Goal: Information Seeking & Learning: Learn about a topic

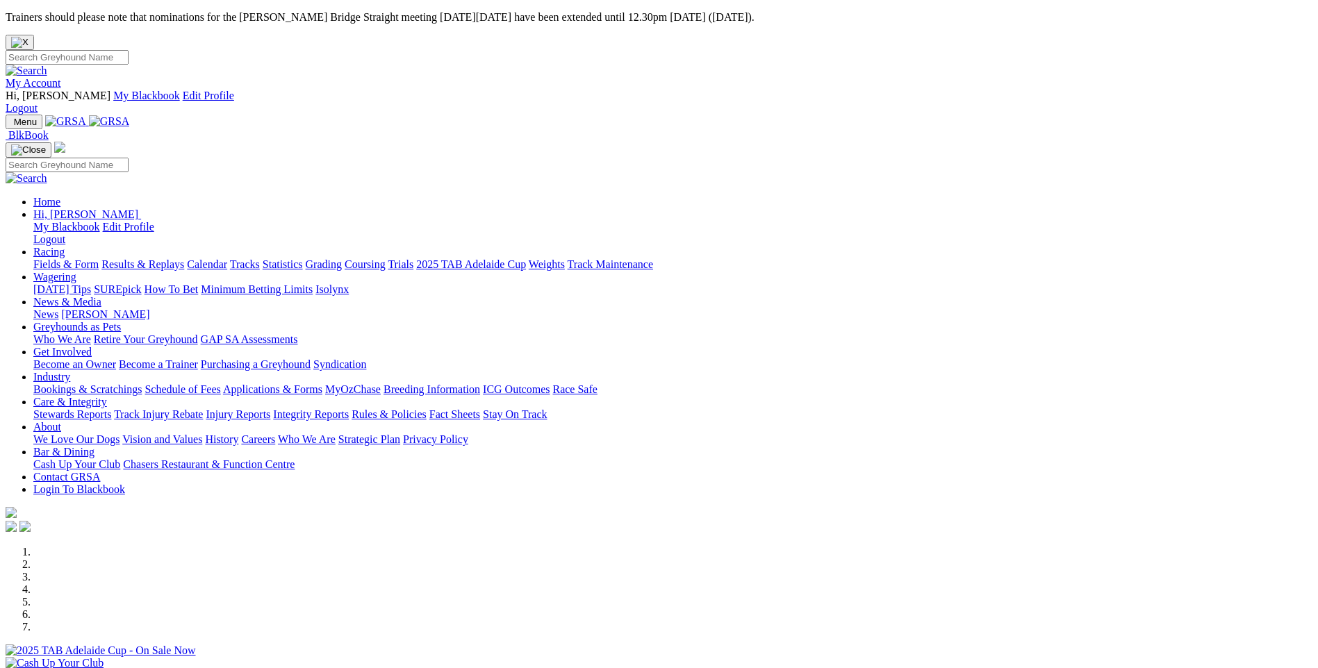
scroll to position [1250, 0]
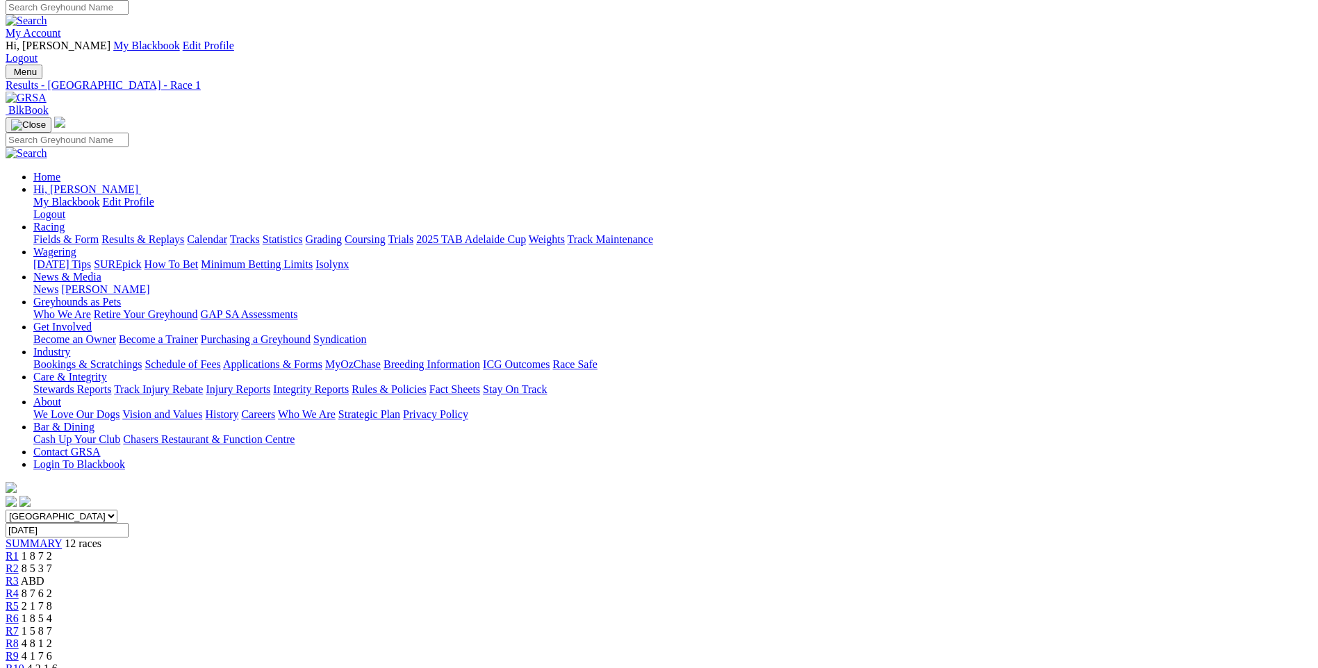
scroll to position [139, 0]
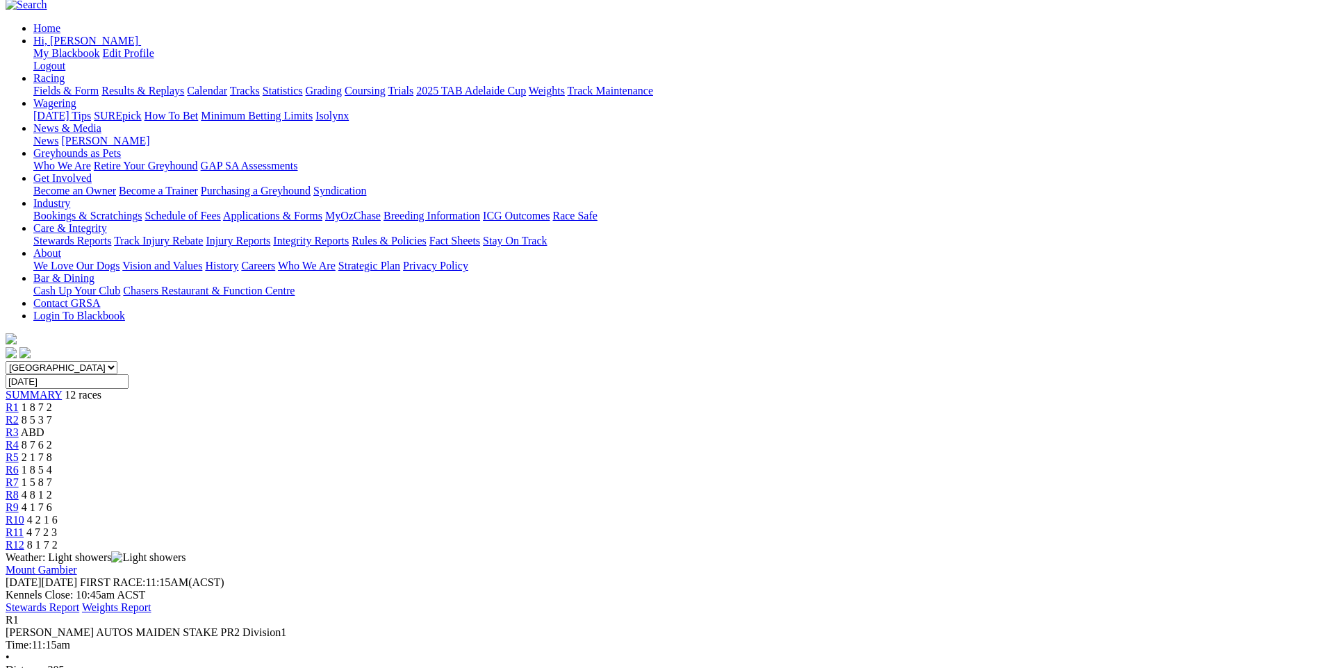
scroll to position [278, 0]
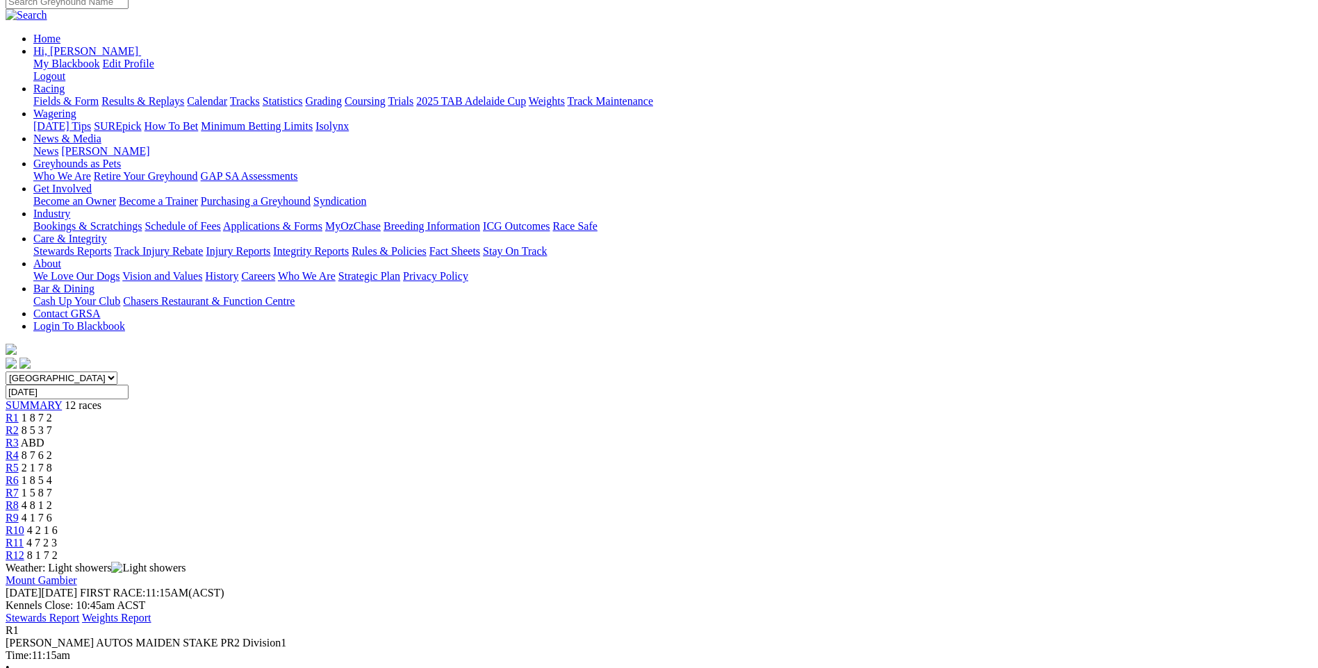
scroll to position [69, 0]
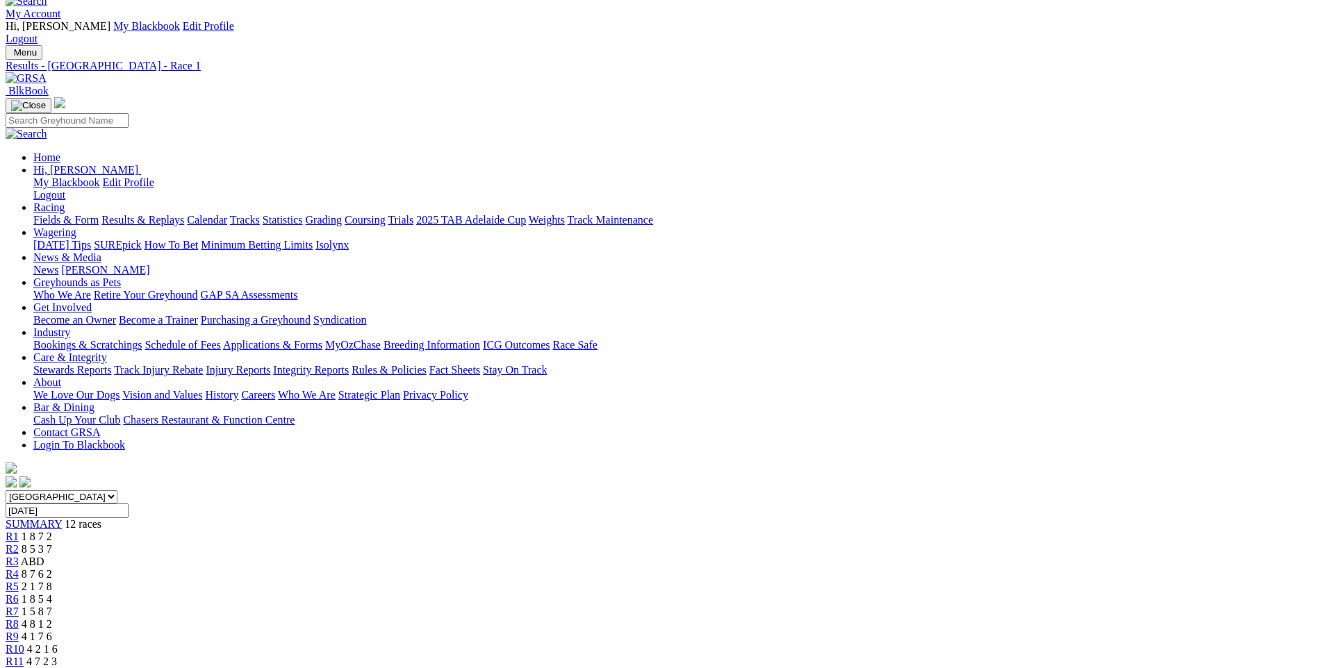
click at [19, 543] on link "R2" at bounding box center [12, 549] width 13 height 12
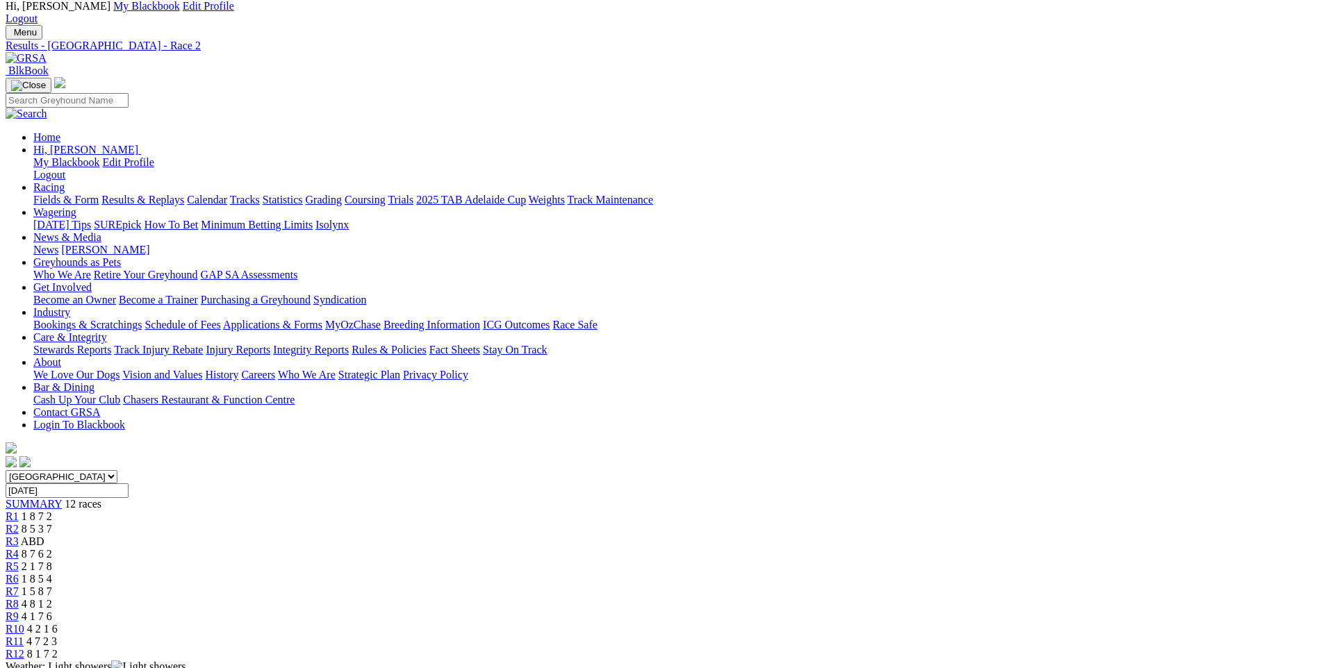
scroll to position [69, 0]
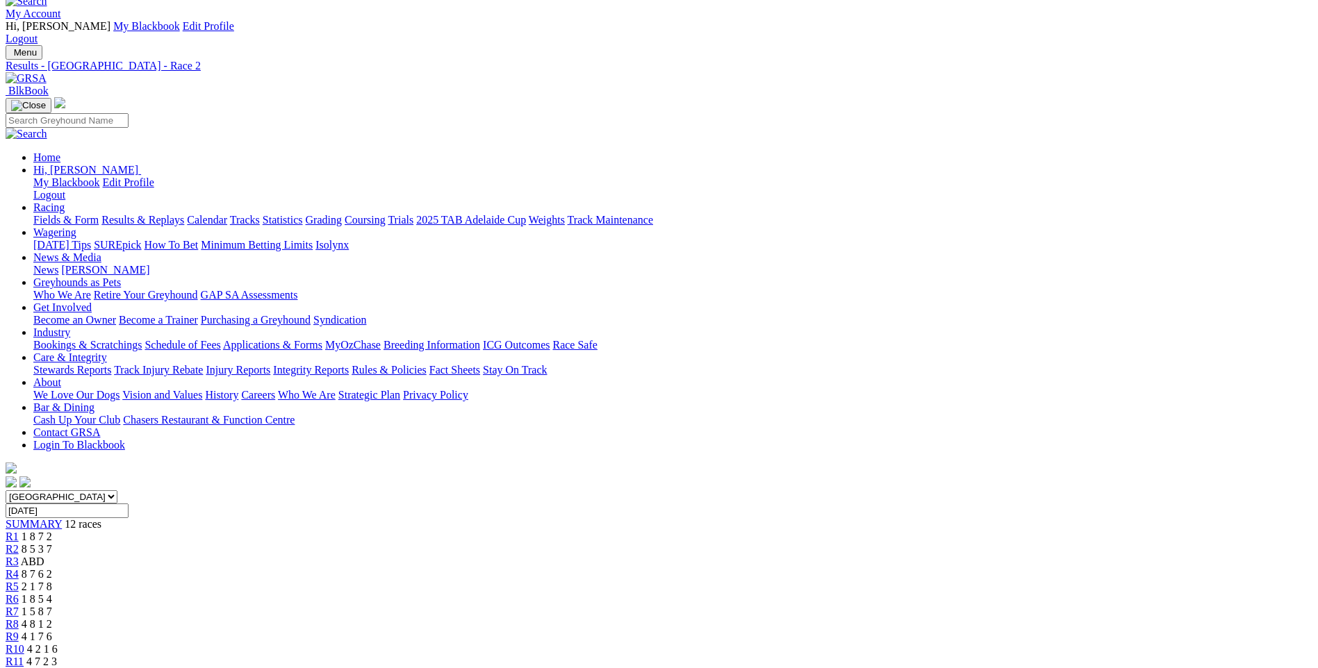
click at [475, 556] on div "R3 ABD" at bounding box center [659, 562] width 1307 height 13
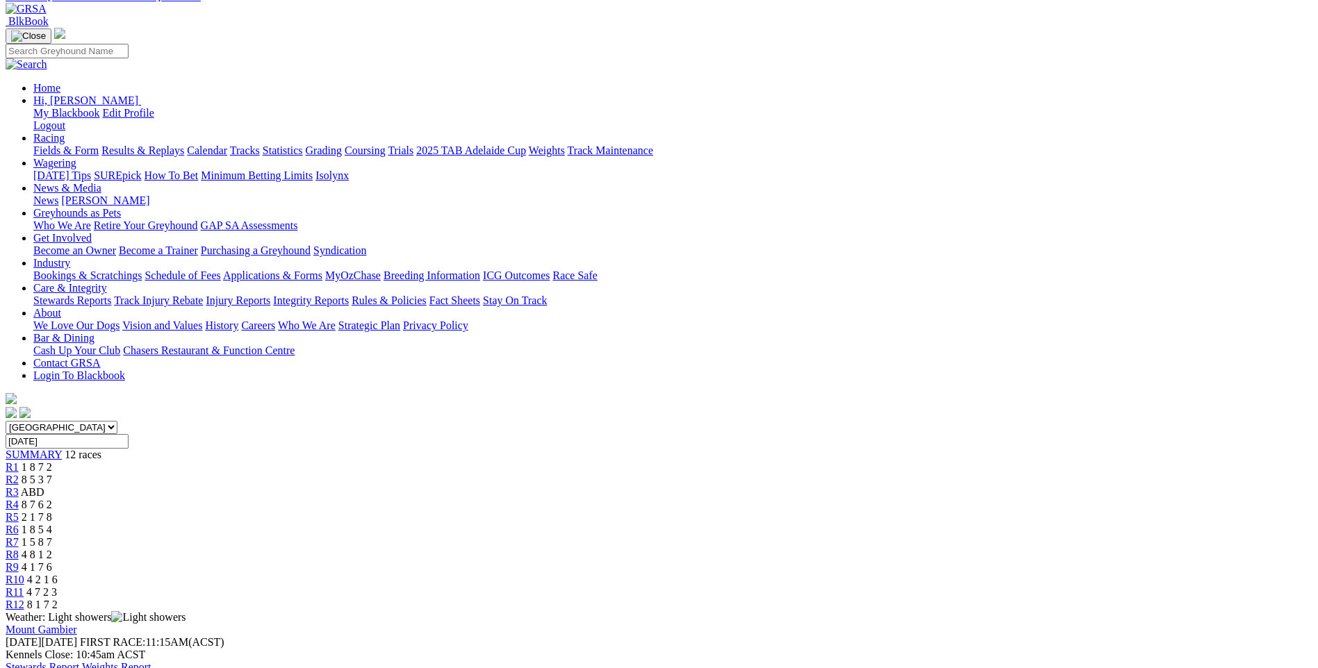
scroll to position [69, 0]
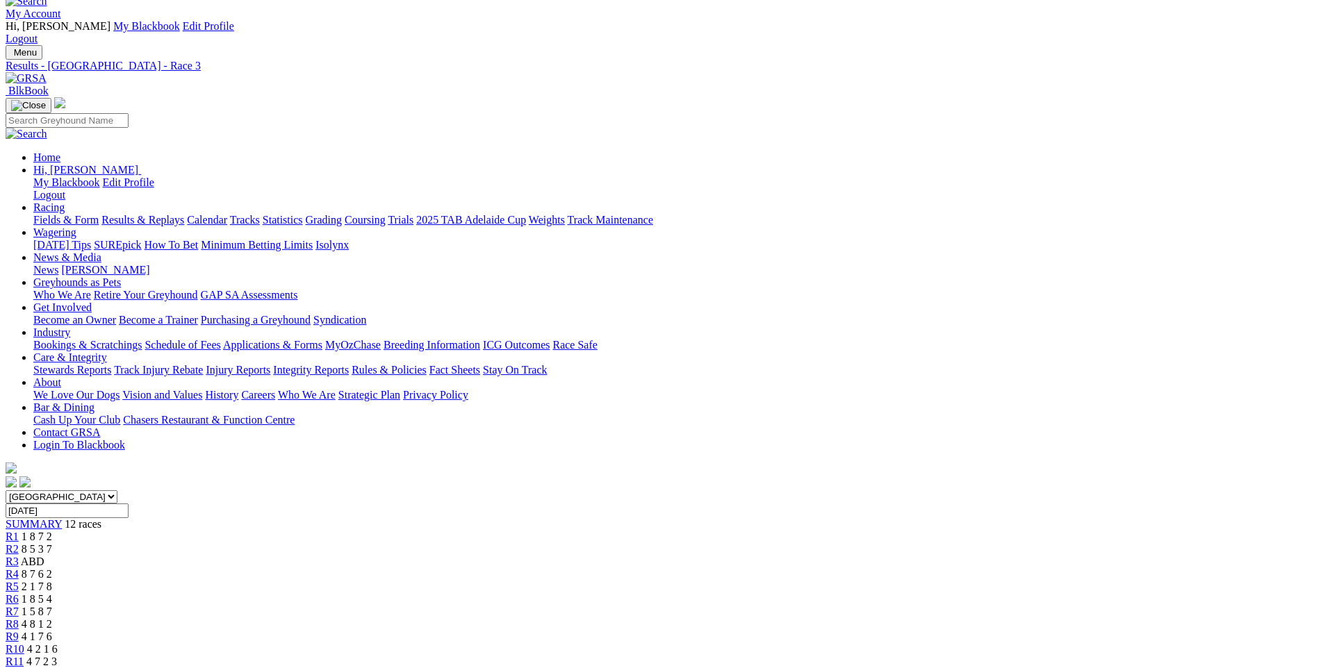
click at [19, 568] on span "R4" at bounding box center [12, 574] width 13 height 12
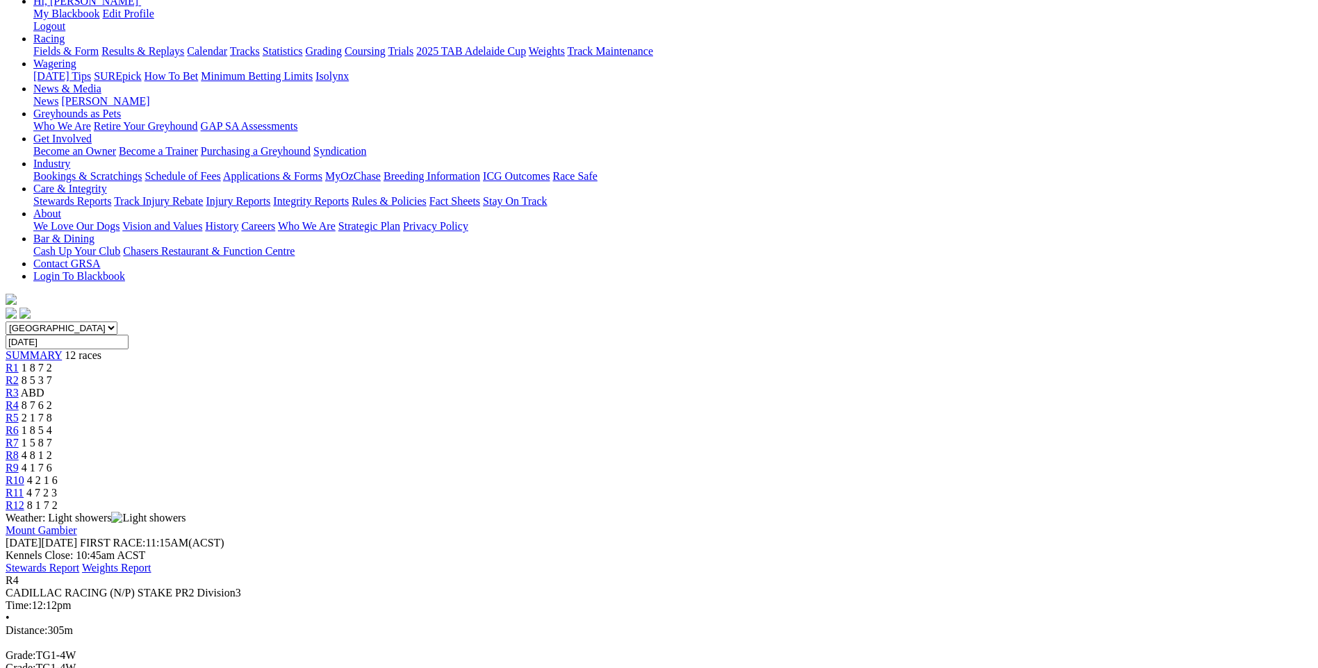
scroll to position [208, 0]
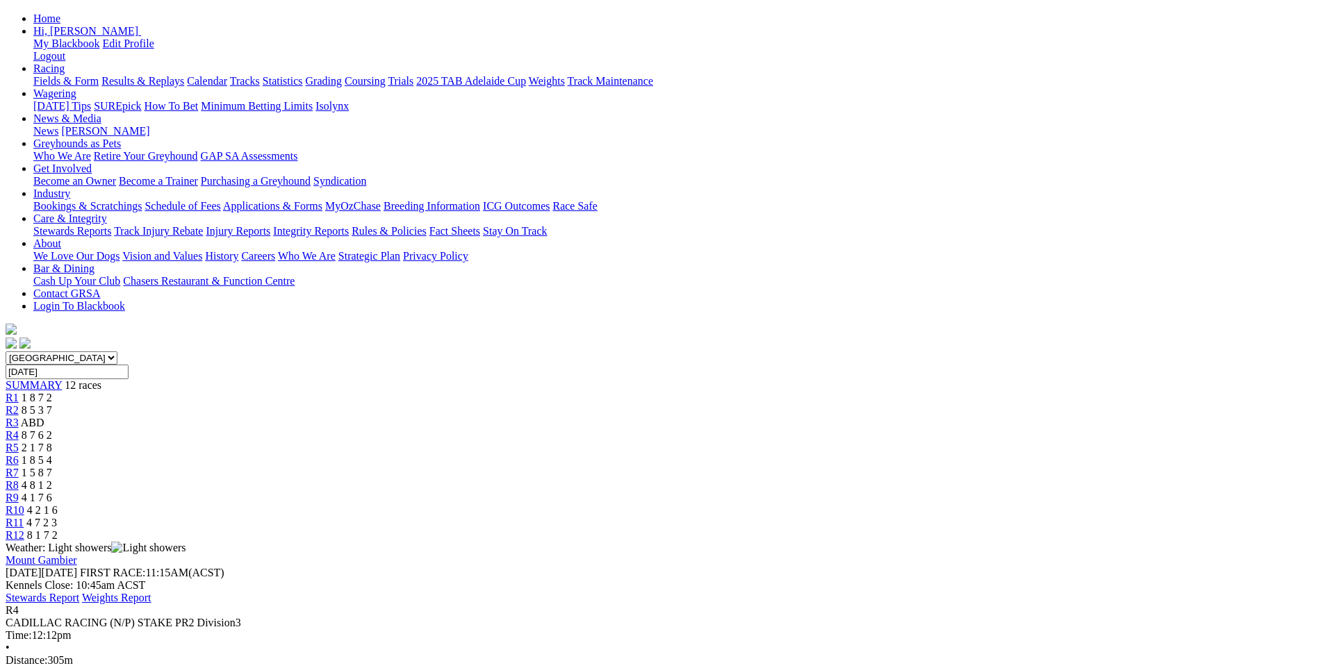
click at [19, 442] on link "R5" at bounding box center [12, 448] width 13 height 12
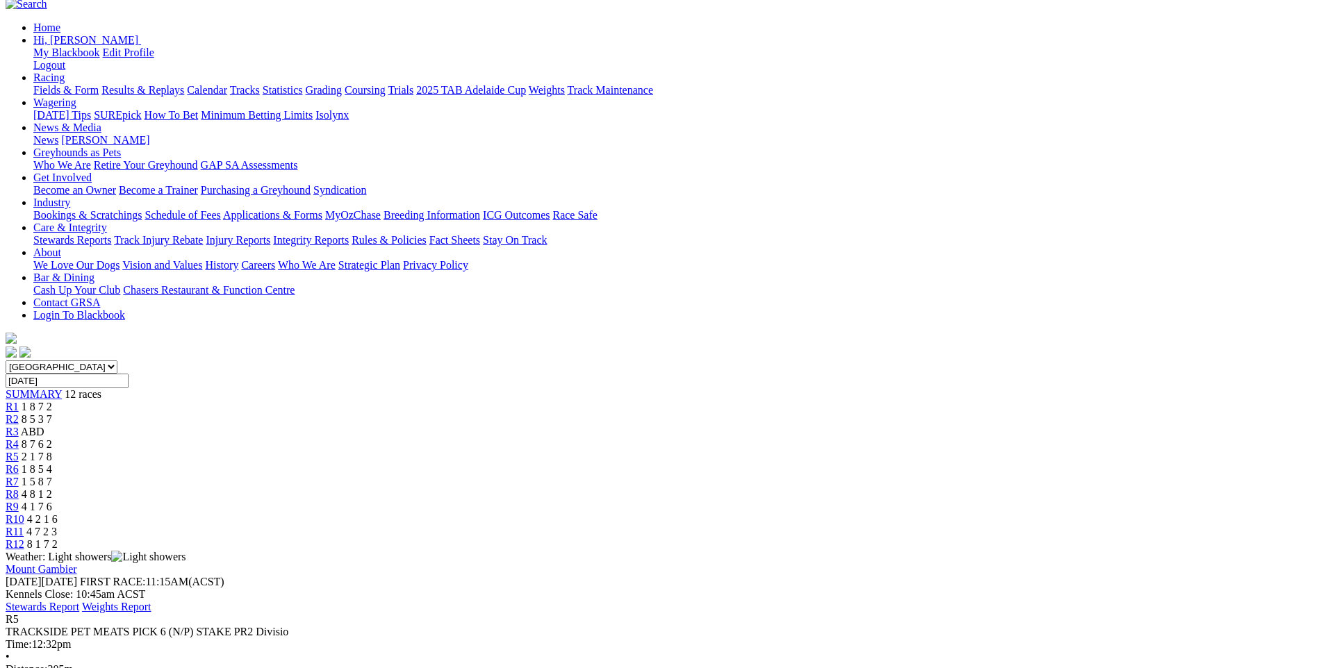
scroll to position [278, 0]
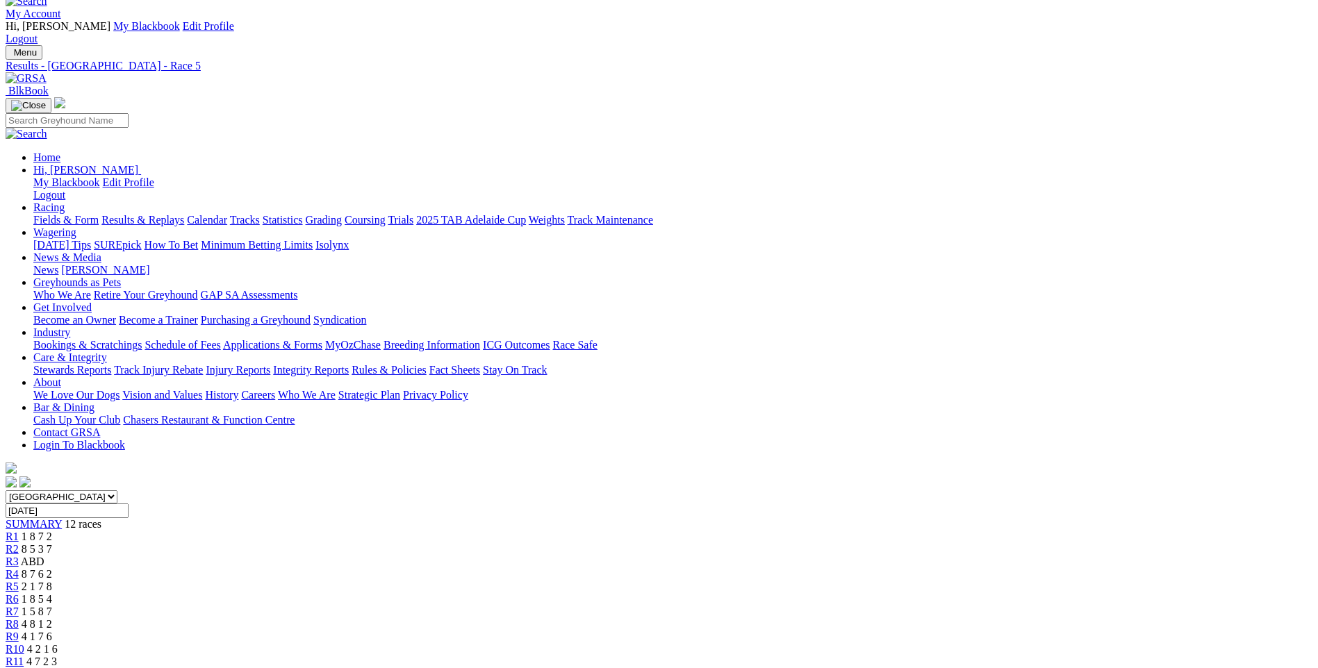
scroll to position [0, 0]
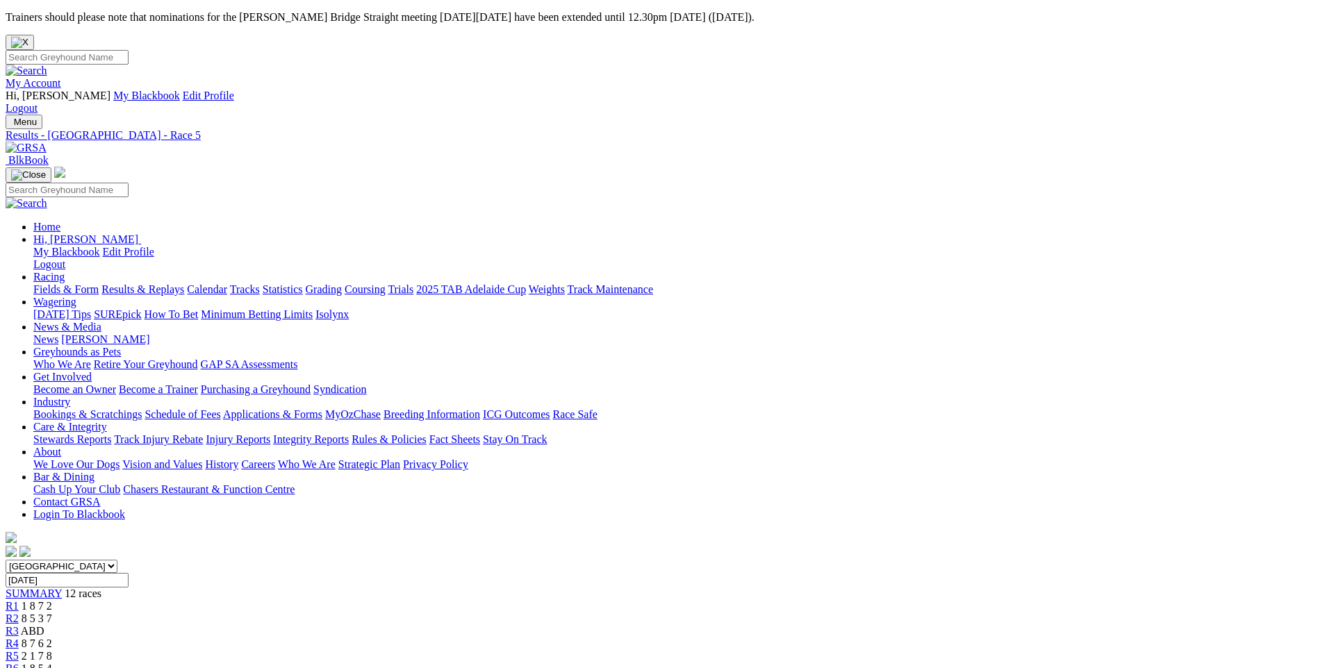
click at [19, 663] on span "R6" at bounding box center [12, 669] width 13 height 12
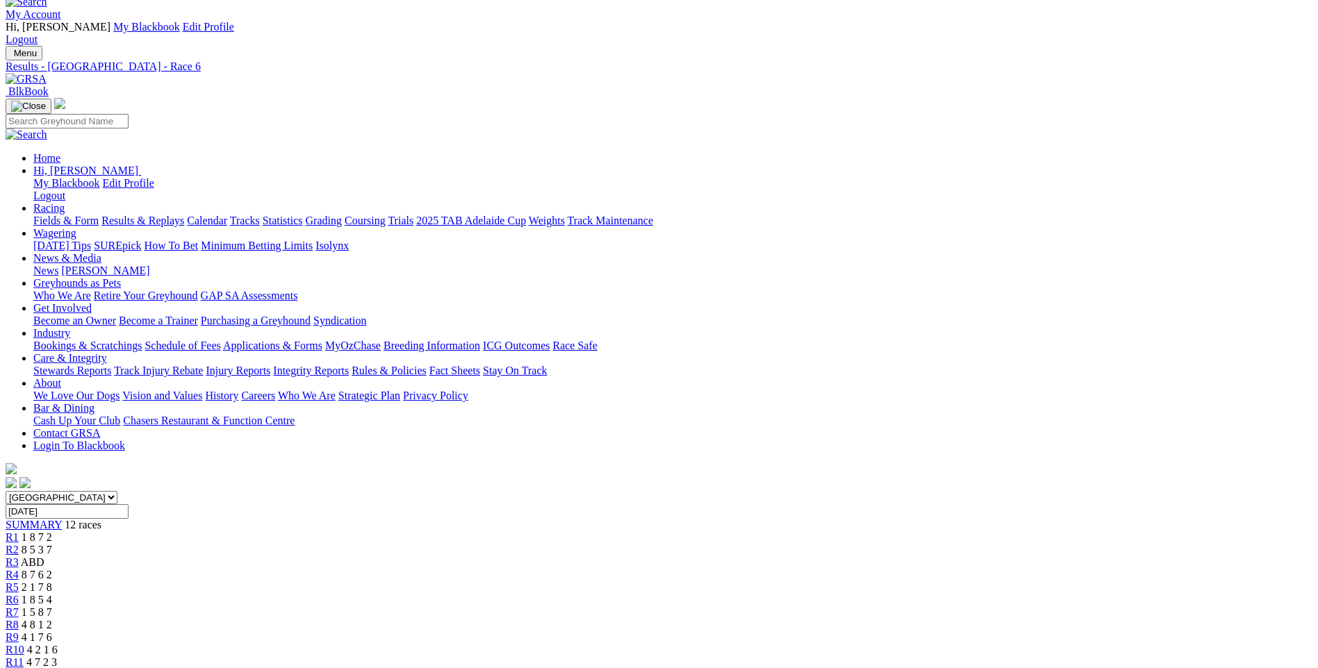
scroll to position [139, 0]
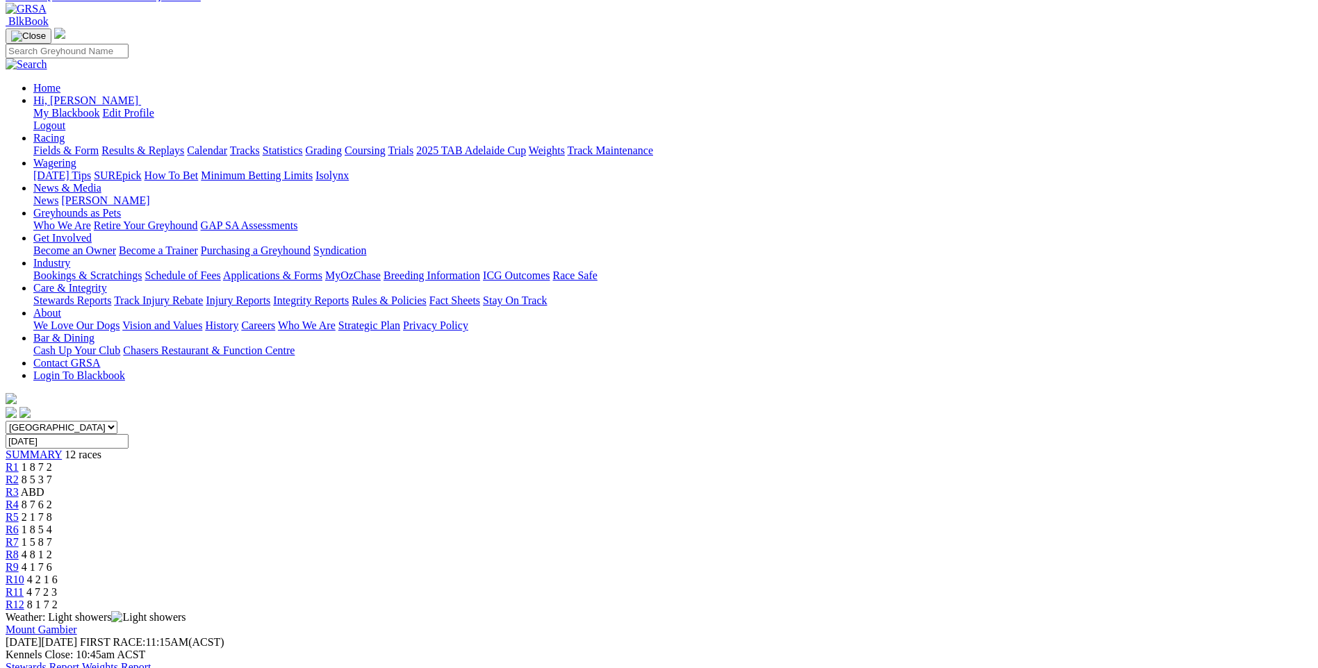
click at [19, 536] on span "R7" at bounding box center [12, 542] width 13 height 12
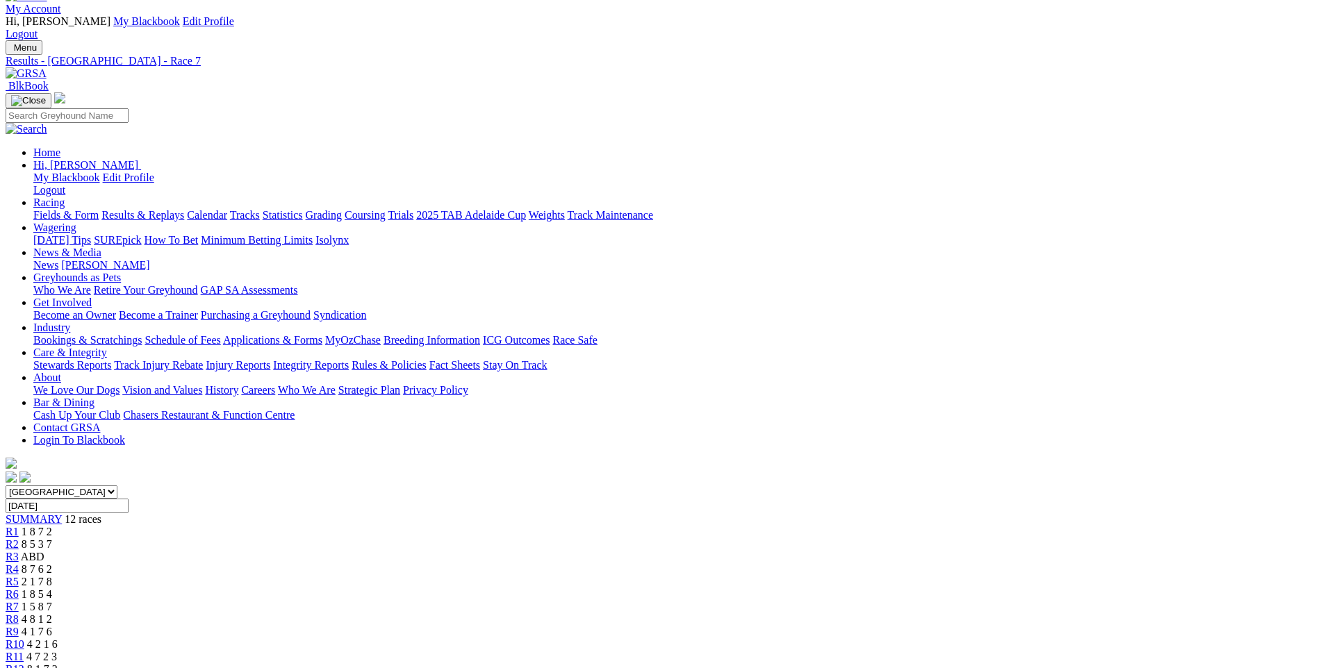
scroll to position [69, 0]
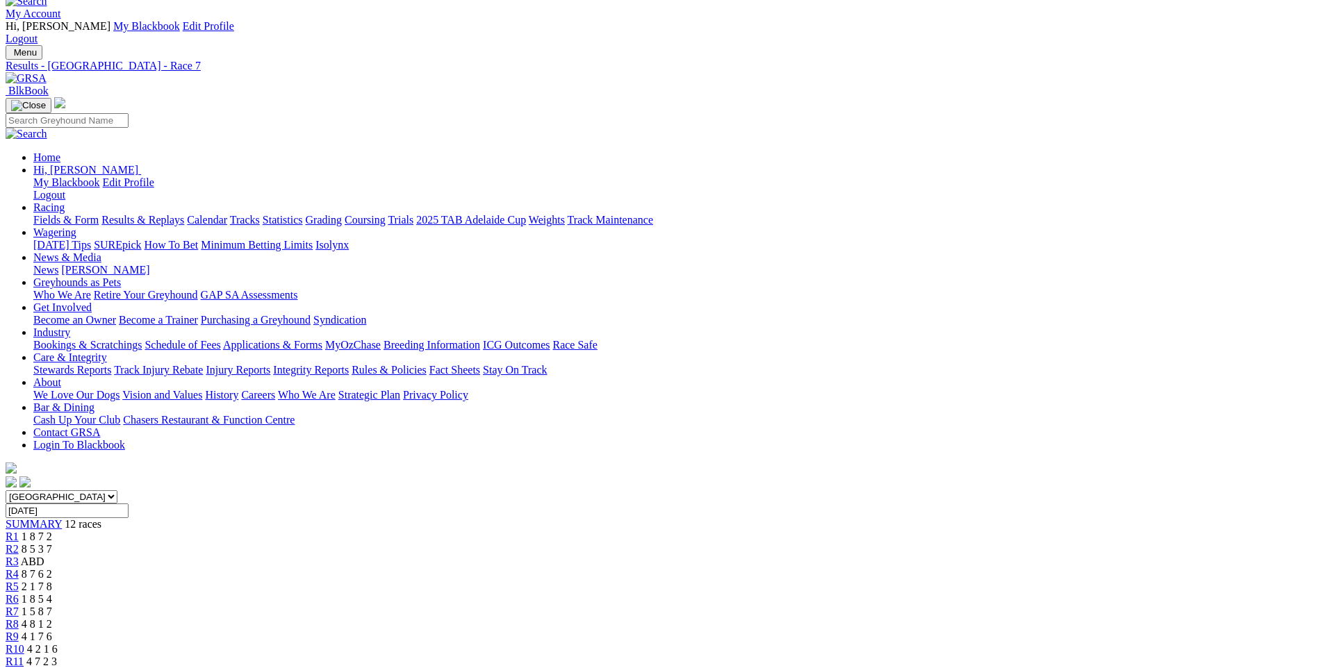
click at [19, 618] on span "R8" at bounding box center [12, 624] width 13 height 12
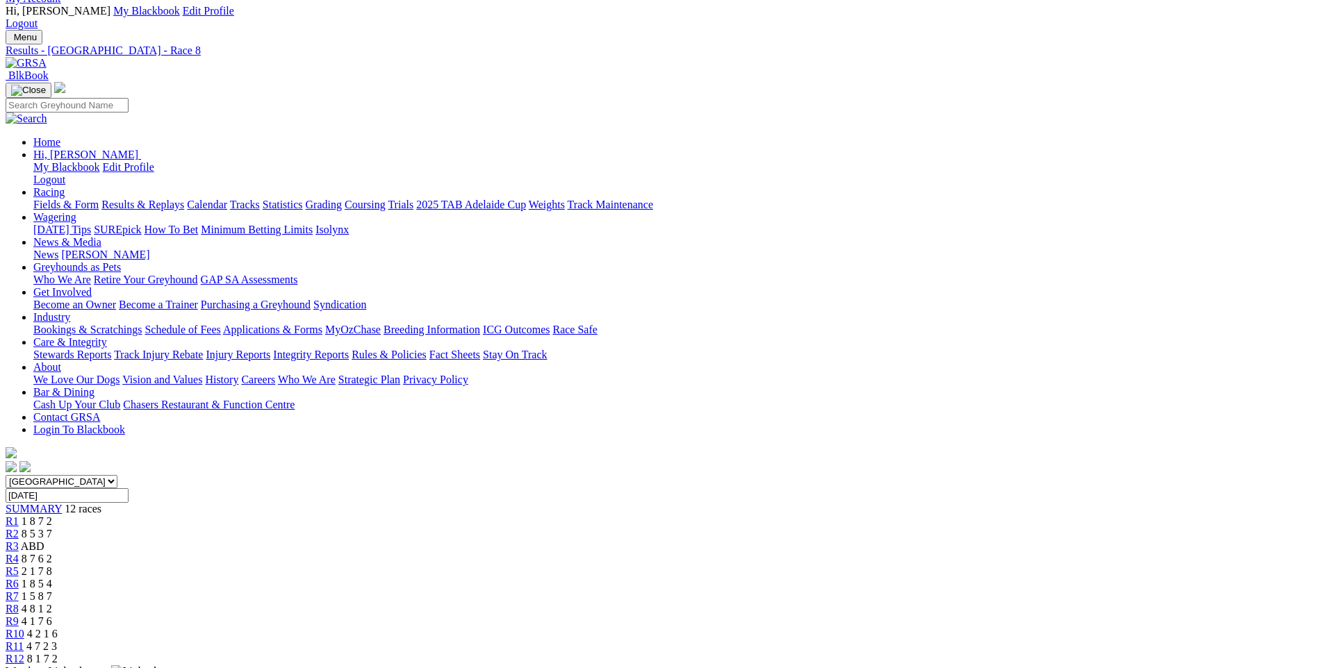
scroll to position [69, 0]
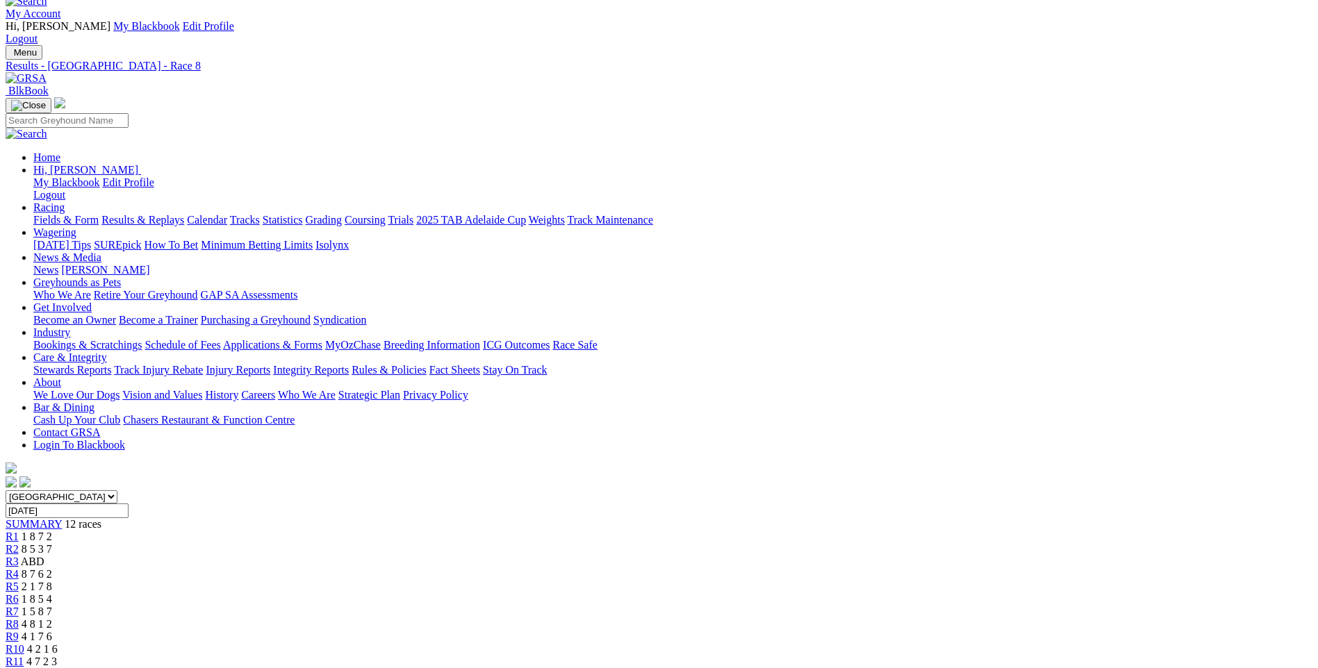
click at [19, 631] on span "R9" at bounding box center [12, 637] width 13 height 12
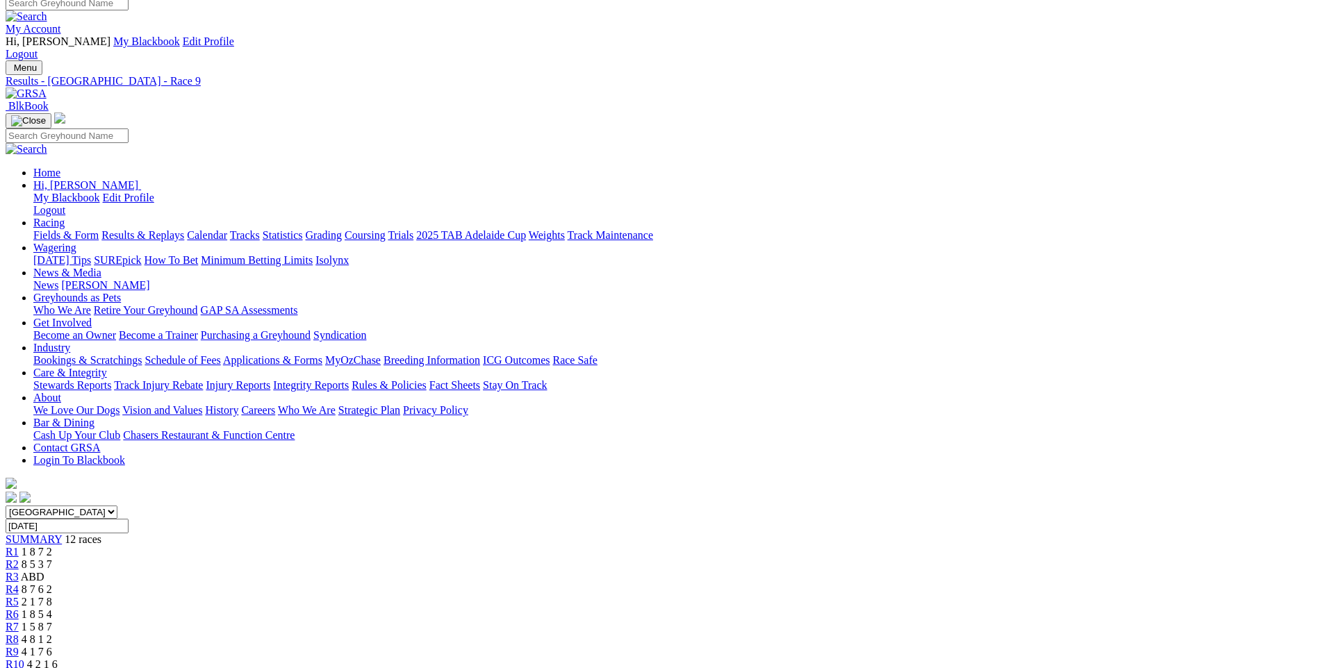
scroll to position [139, 0]
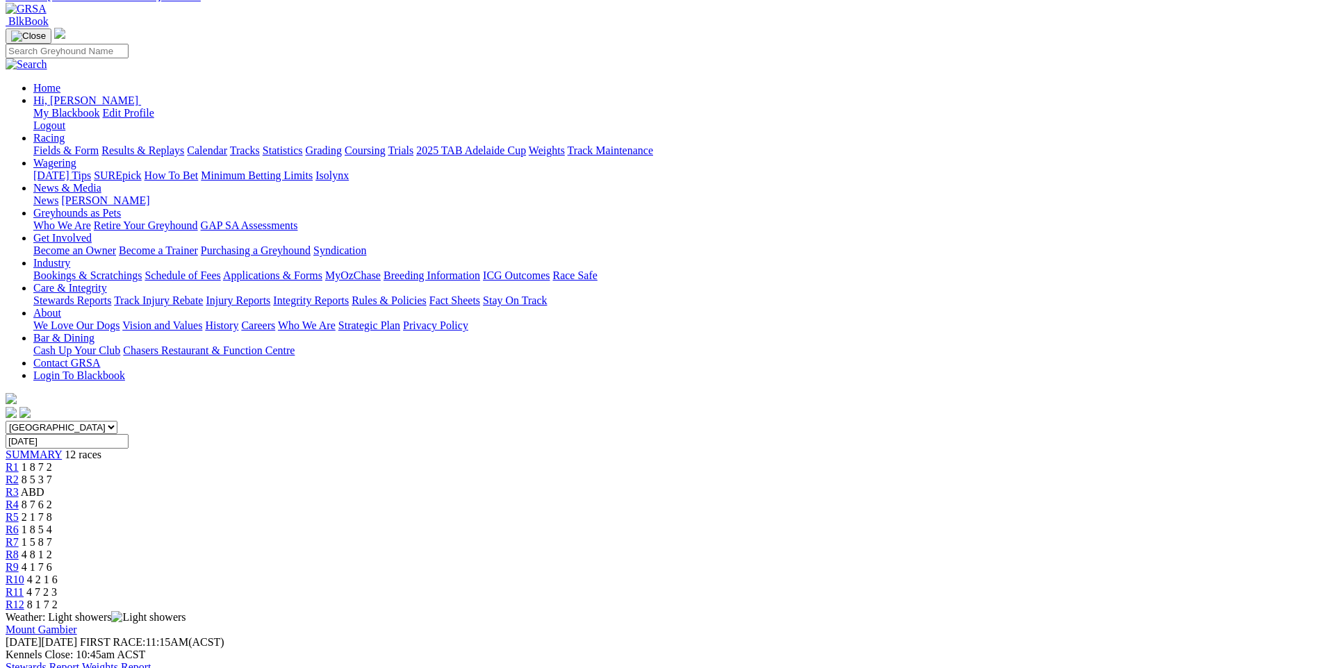
click at [933, 574] on div "R10 4 2 1 6" at bounding box center [659, 580] width 1307 height 13
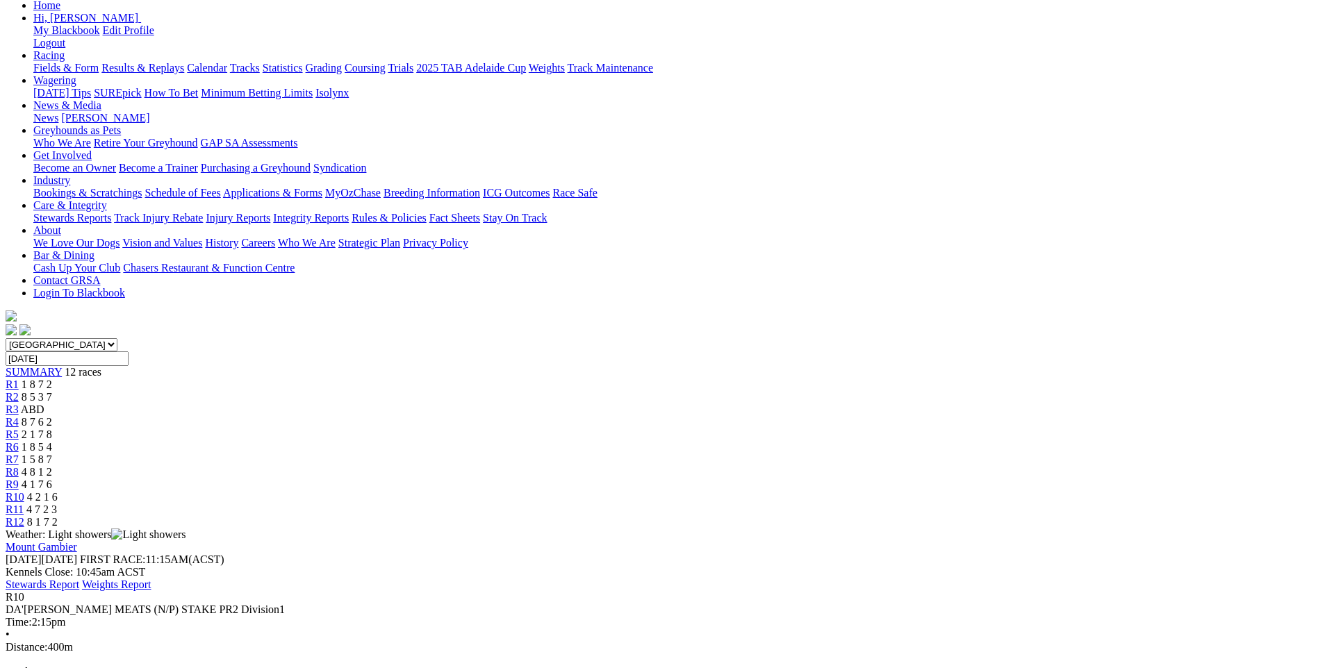
scroll to position [139, 0]
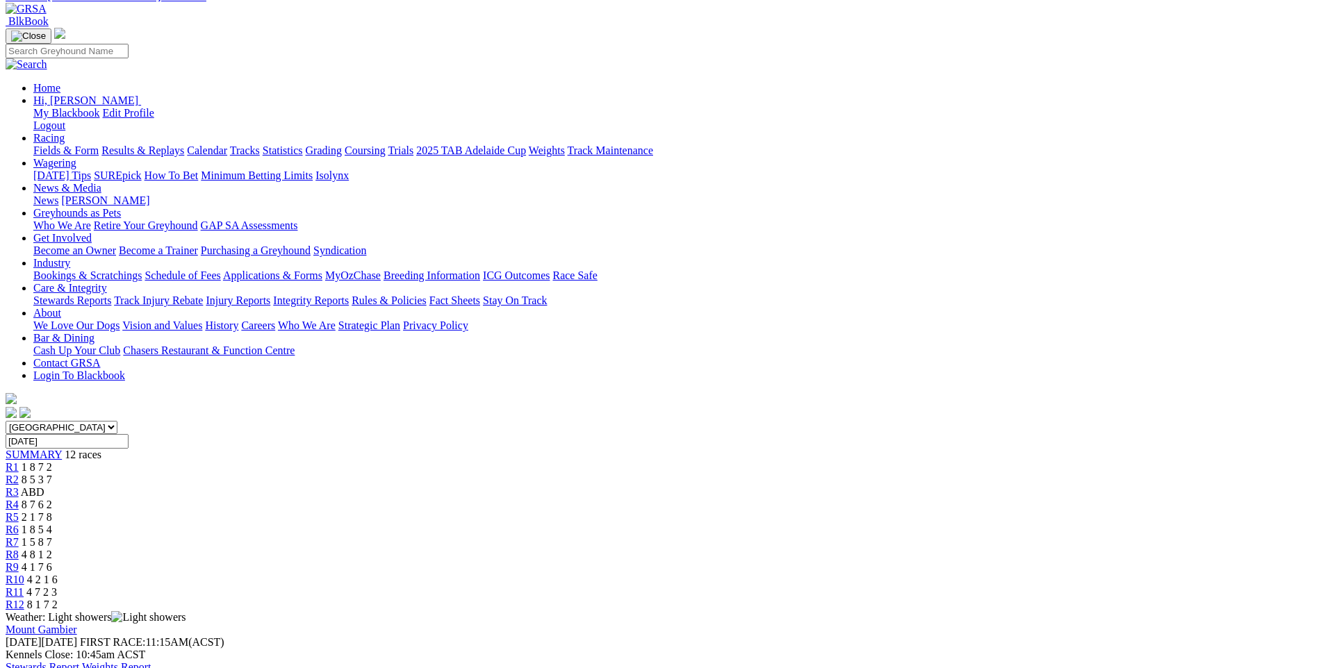
click at [24, 586] on span "R11" at bounding box center [15, 592] width 18 height 12
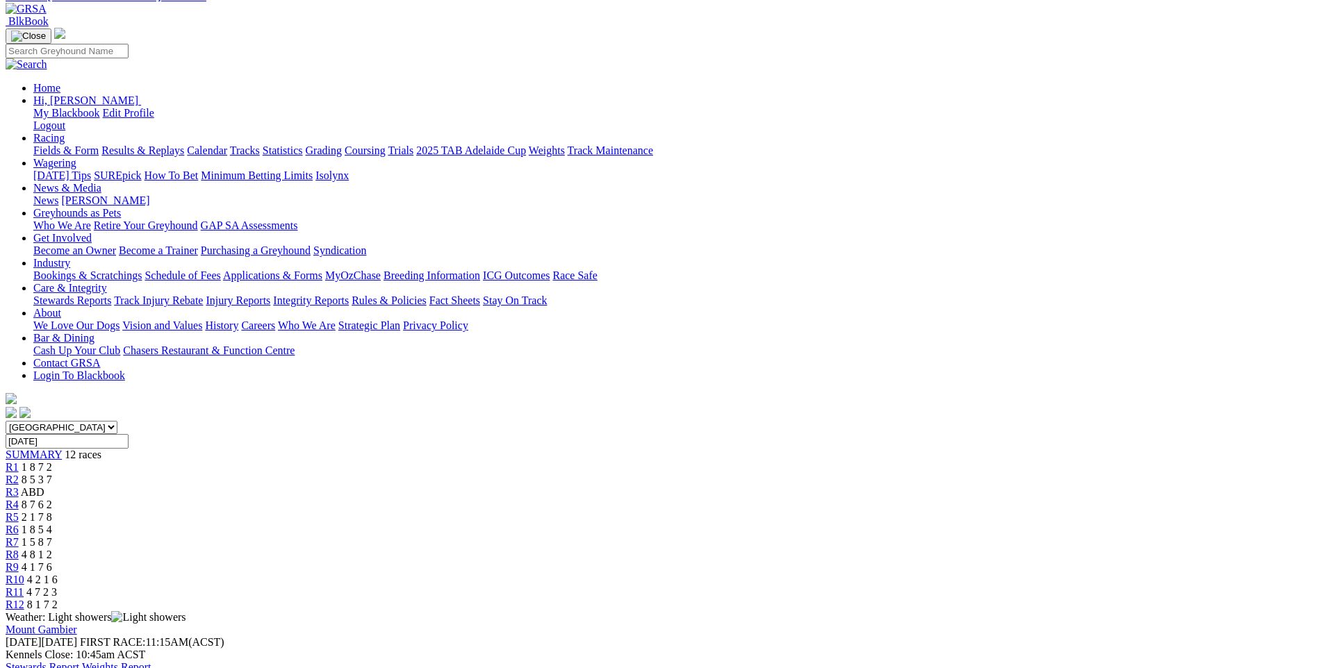
scroll to position [69, 0]
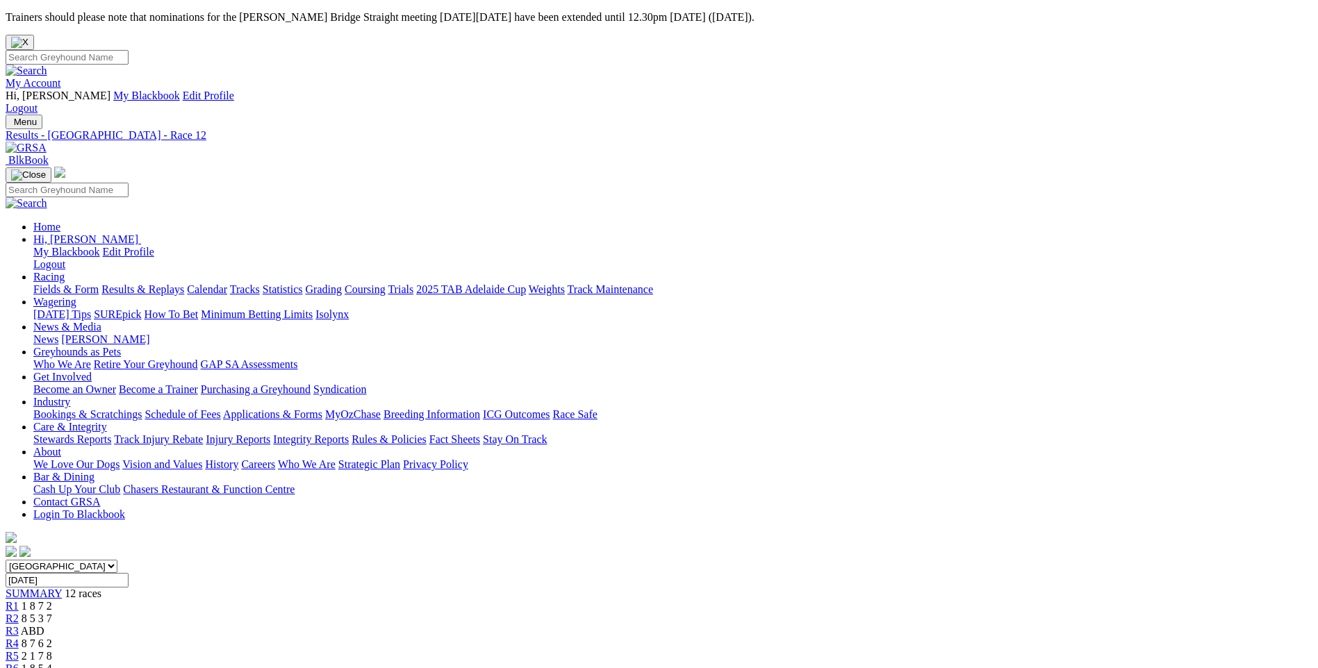
click at [99, 283] on link "Fields & Form" at bounding box center [65, 289] width 65 height 12
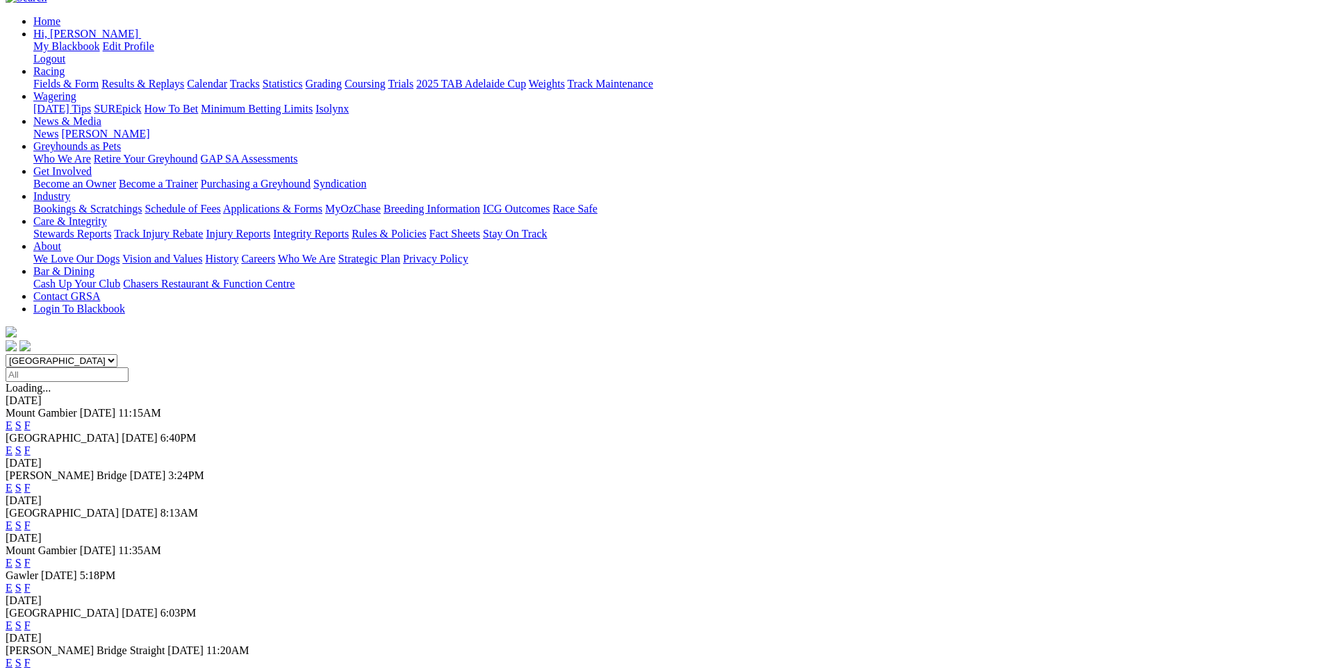
scroll to position [208, 0]
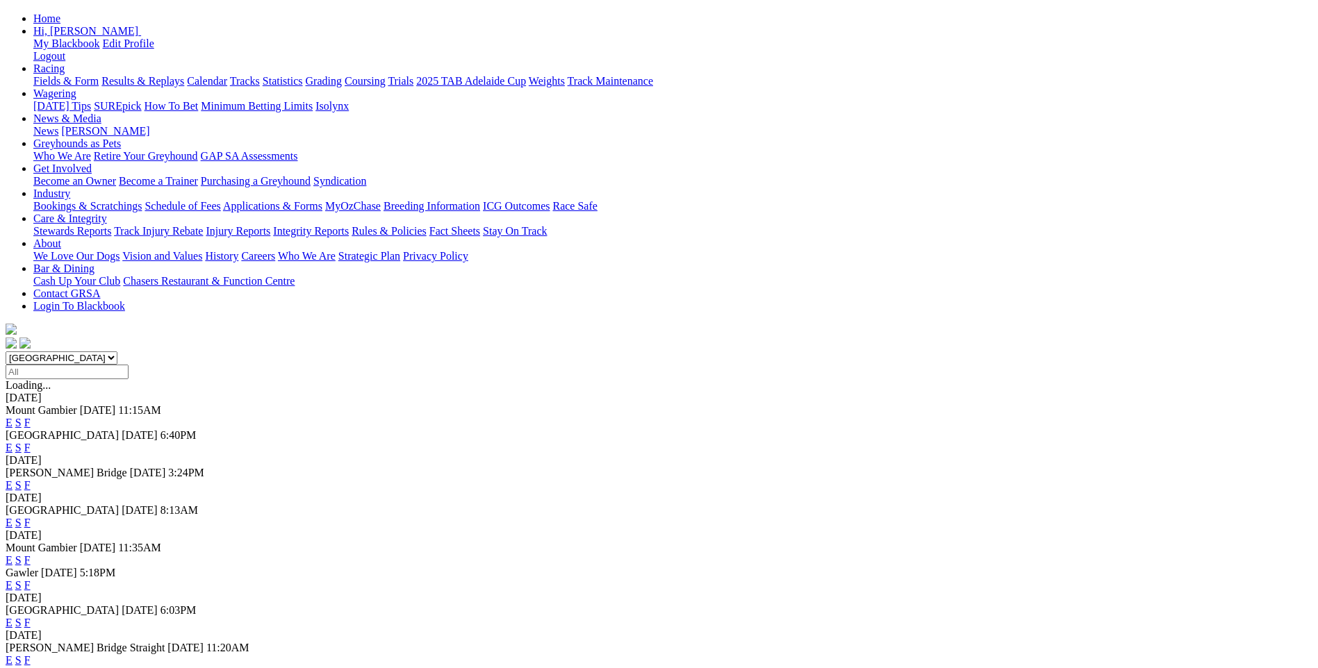
click at [31, 554] on link "F" at bounding box center [27, 560] width 6 height 12
